Goal: Use online tool/utility: Utilize a website feature to perform a specific function

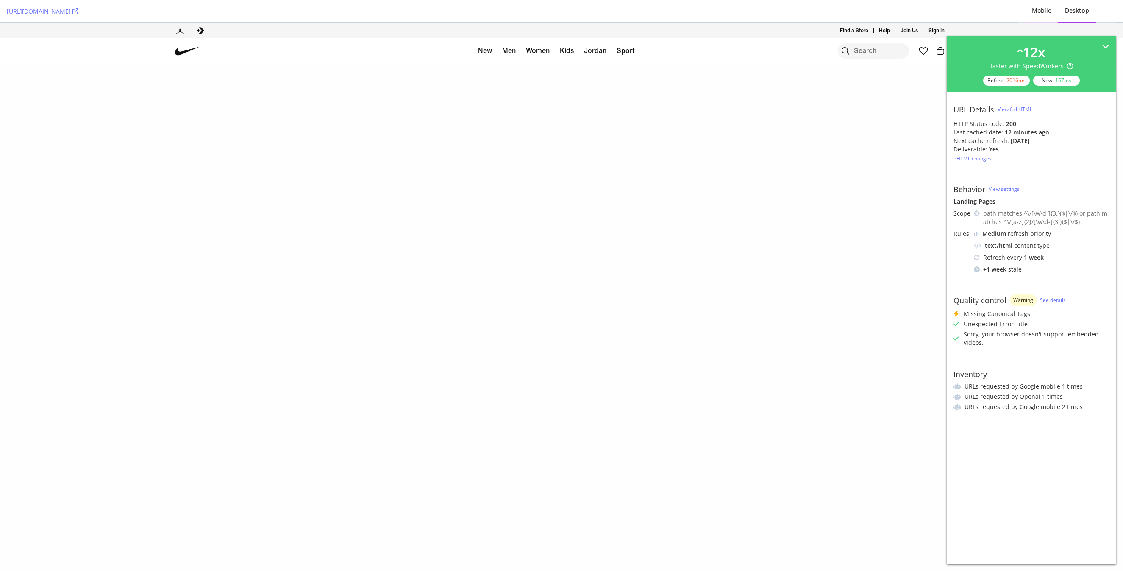
click at [1046, 11] on div "Mobile" at bounding box center [1042, 10] width 20 height 8
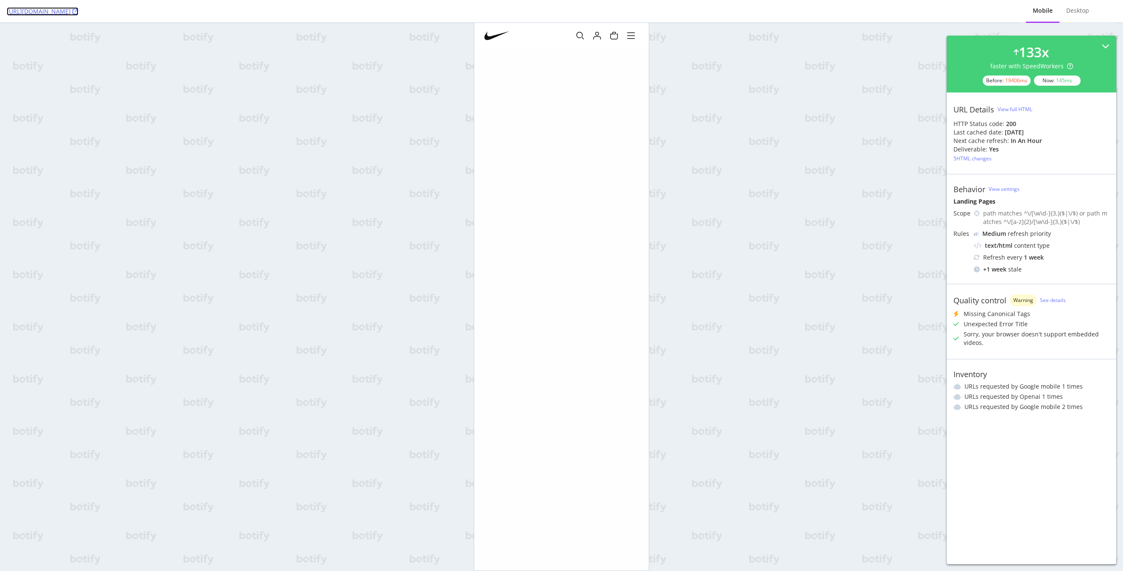
click at [78, 12] on icon at bounding box center [75, 11] width 6 height 6
